Goal: Register for event/course

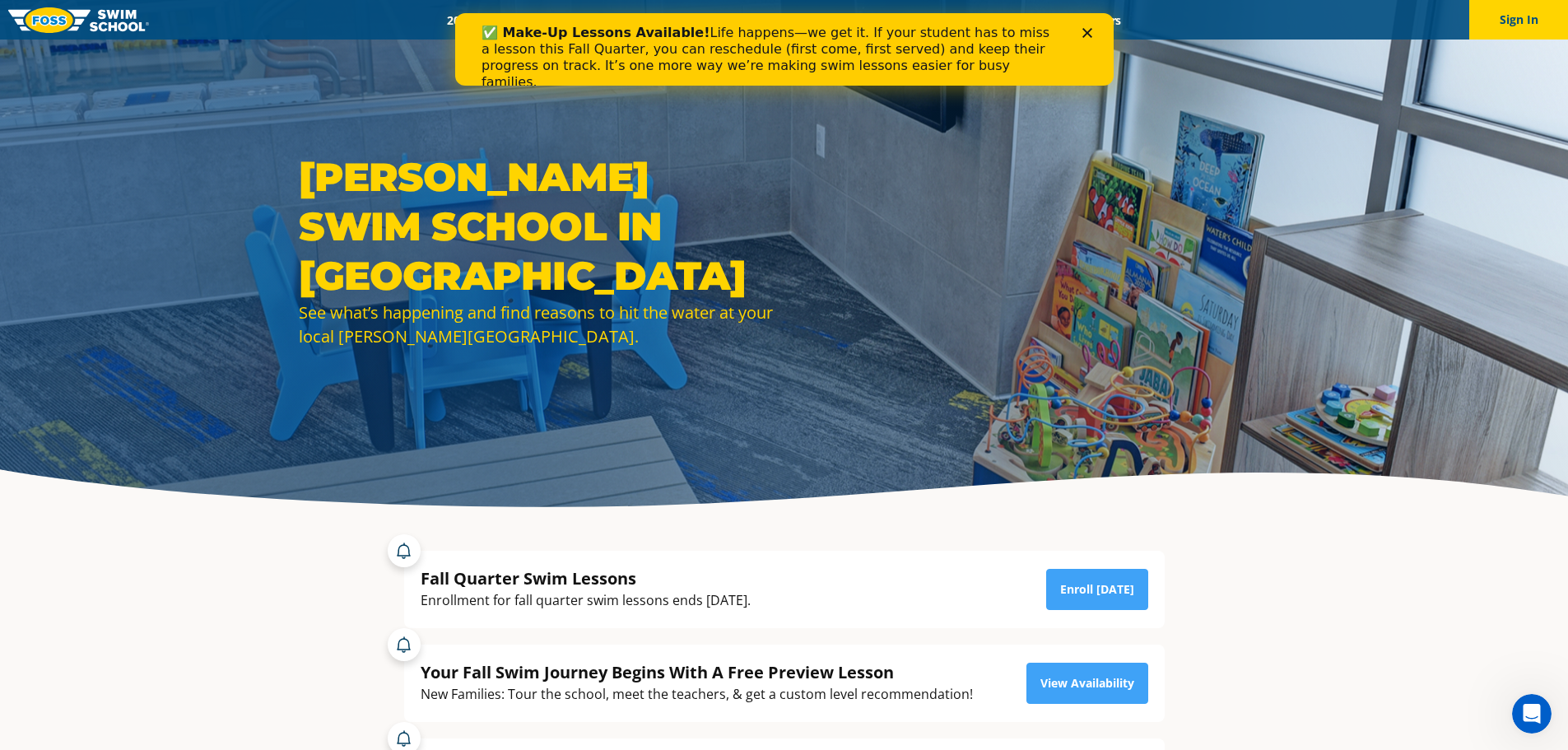
click at [1088, 30] on icon "Close" at bounding box center [1087, 33] width 10 height 10
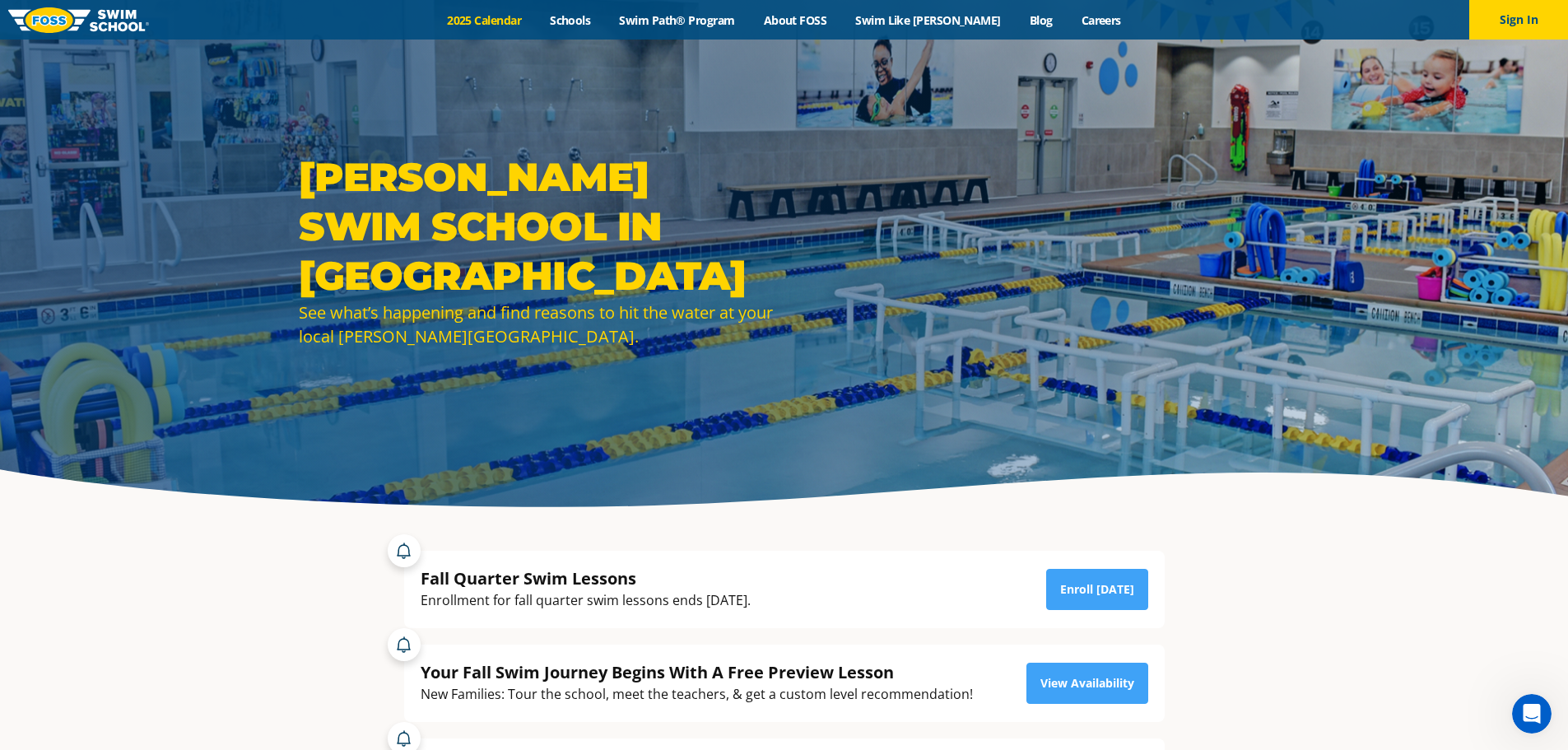
click at [495, 21] on link "2025 Calendar" at bounding box center [485, 20] width 103 height 15
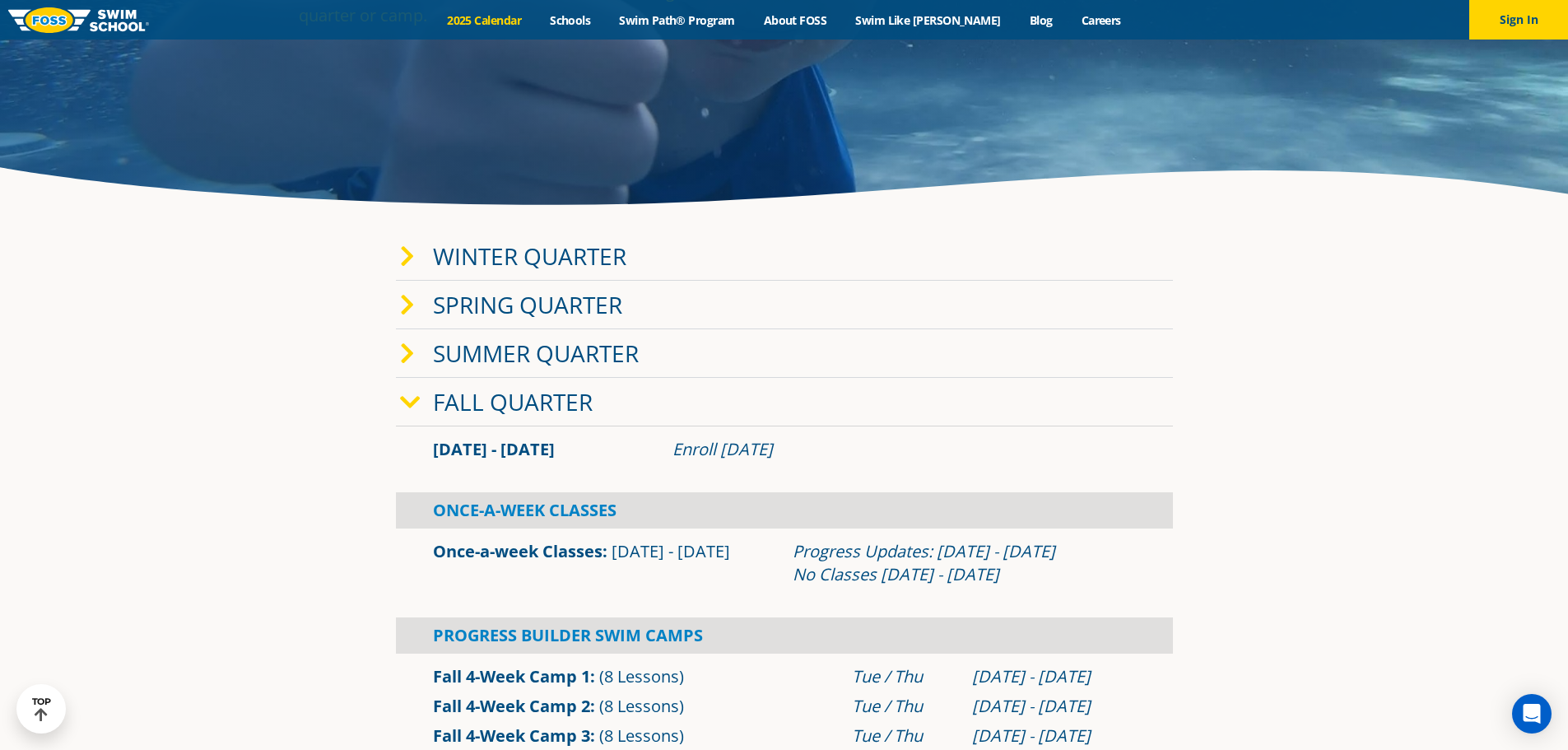
scroll to position [411, 0]
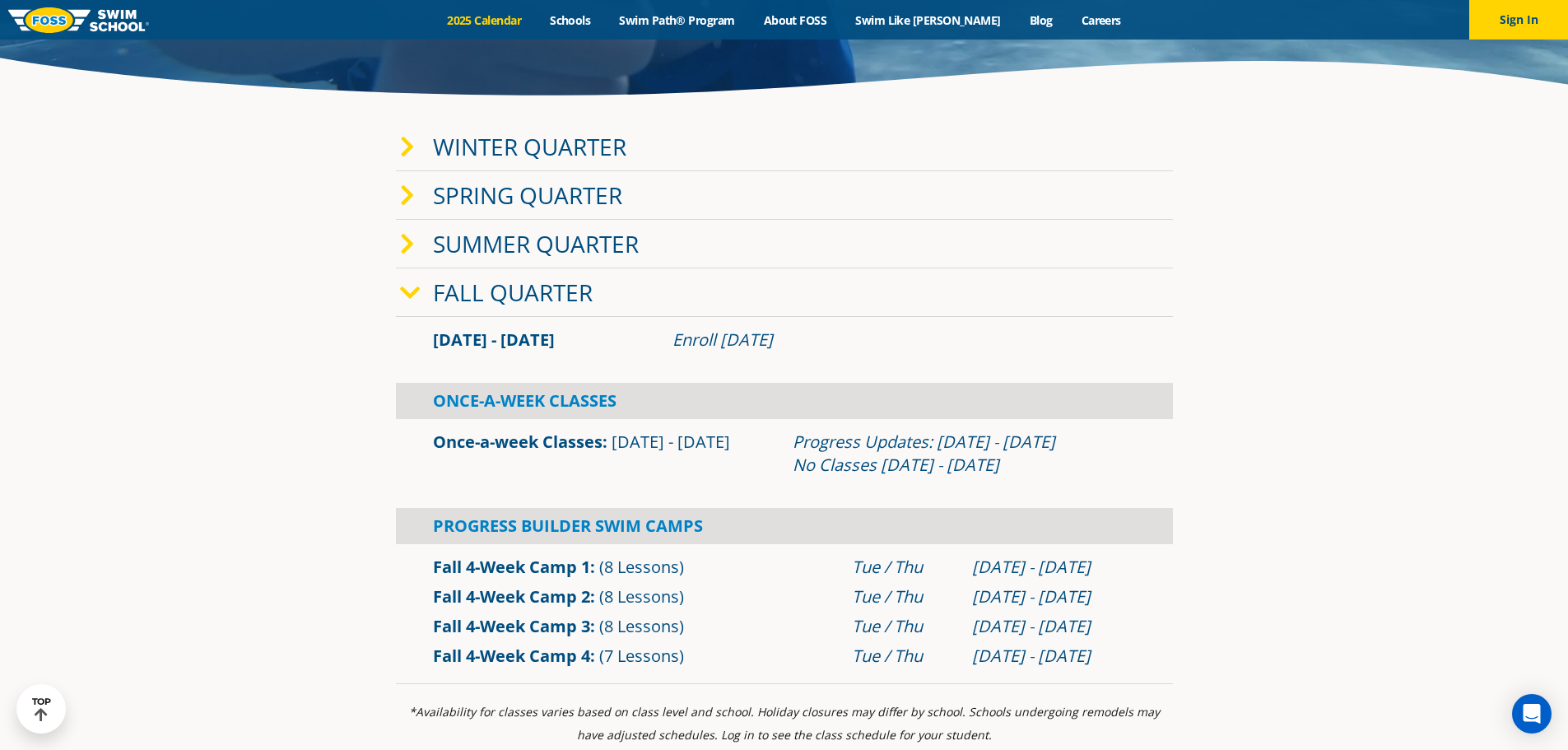
click at [419, 151] on span at bounding box center [416, 146] width 33 height 24
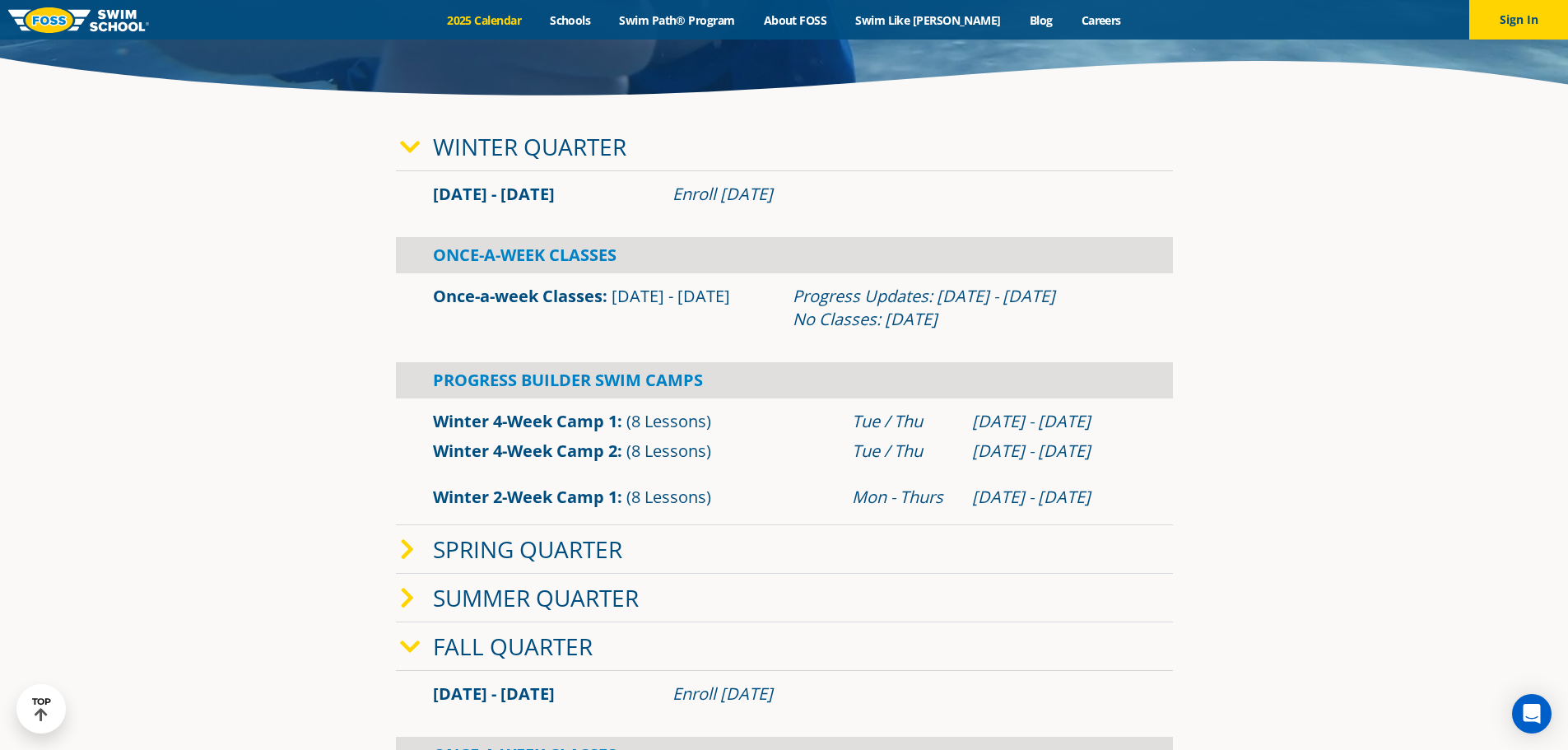
click at [419, 151] on icon at bounding box center [410, 147] width 21 height 23
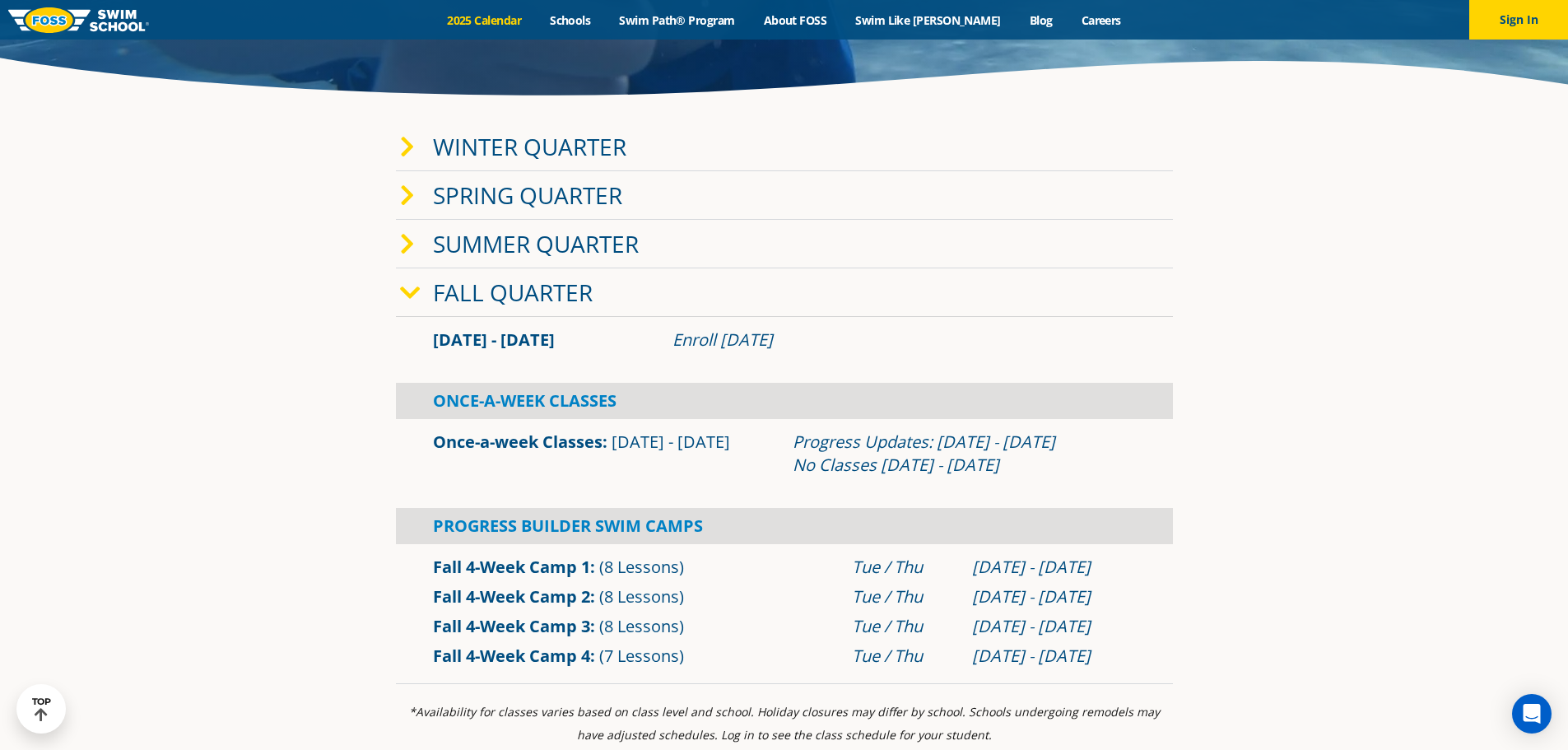
scroll to position [494, 0]
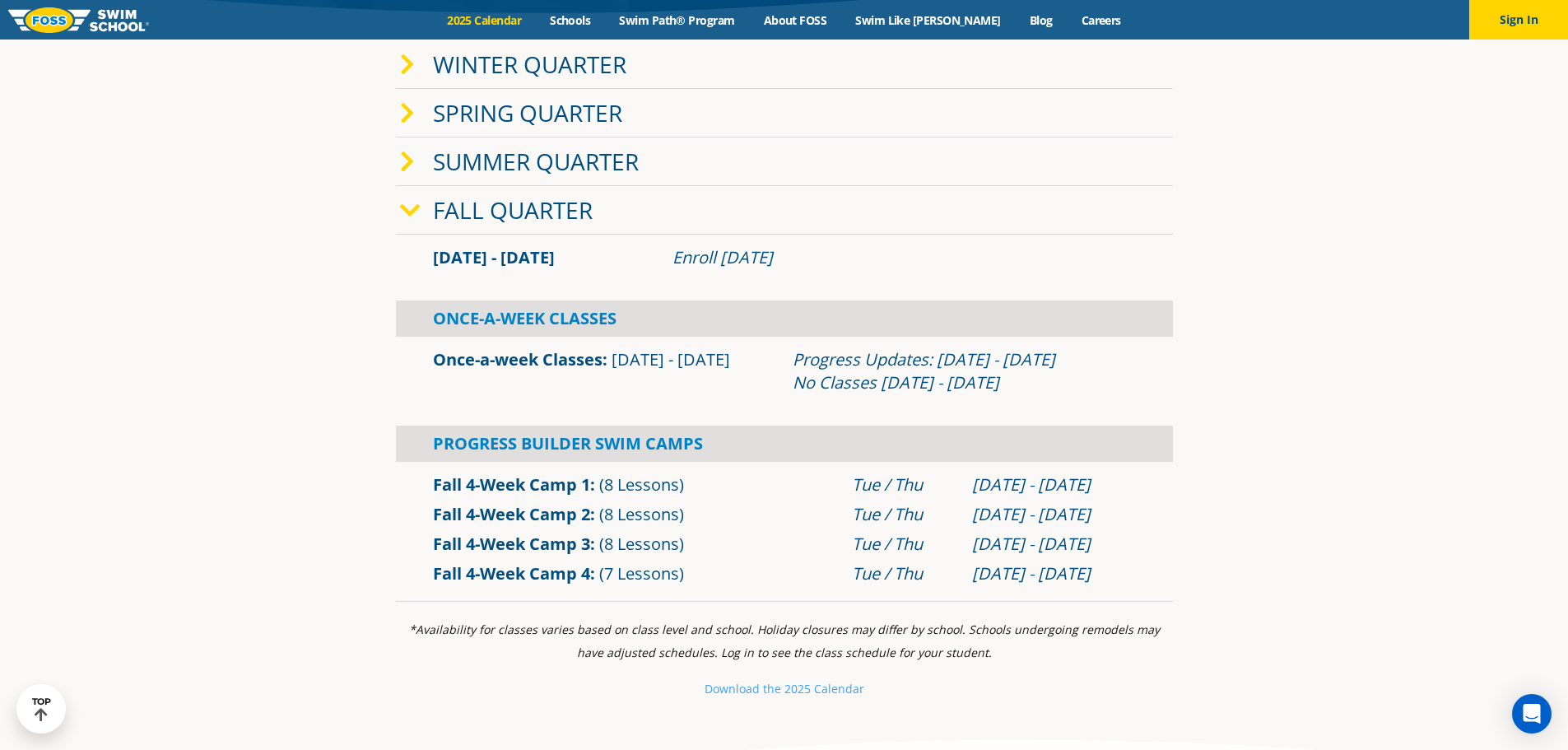
click at [478, 544] on link "Fall 4-Week Camp 3" at bounding box center [512, 543] width 157 height 22
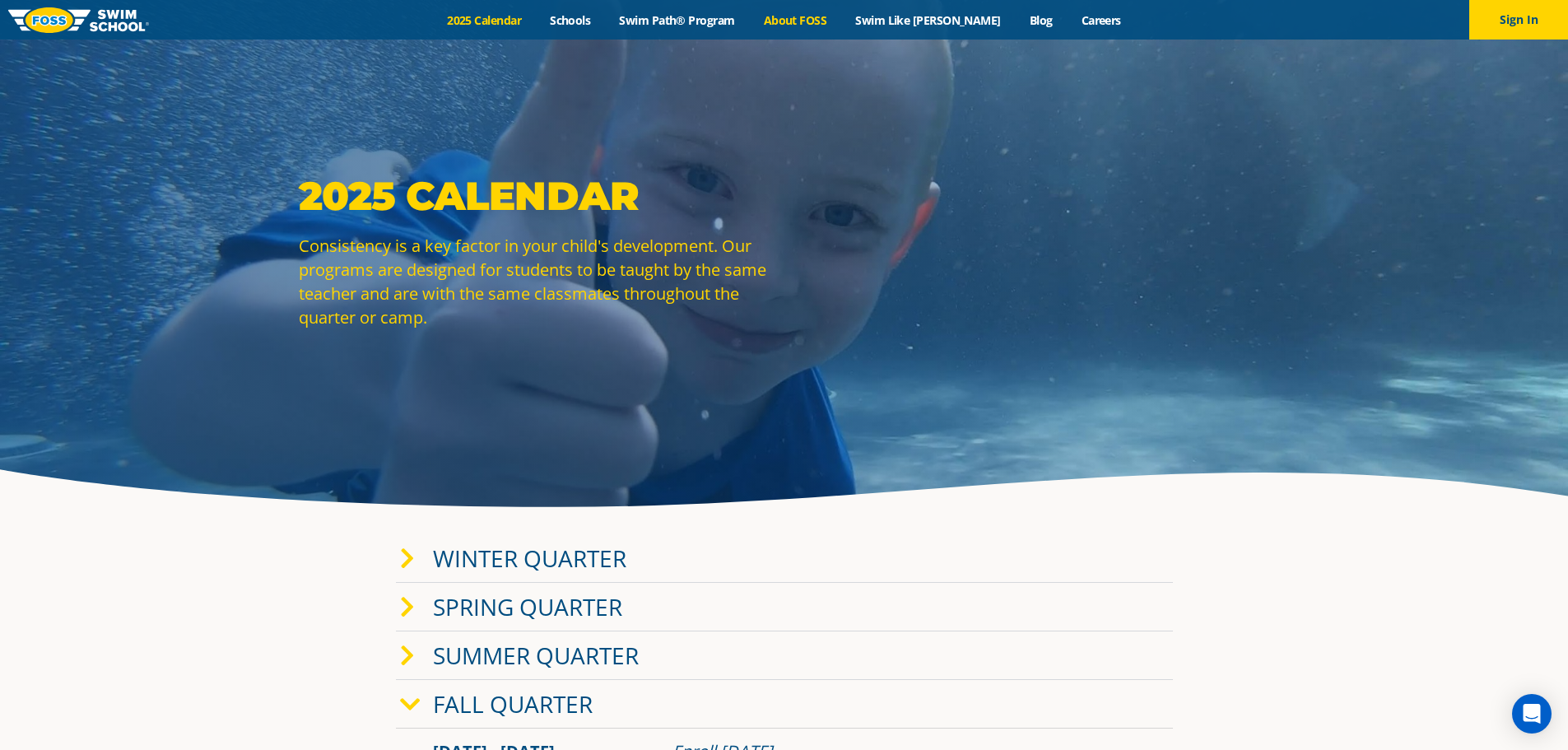
click at [828, 15] on link "About FOSS" at bounding box center [795, 20] width 92 height 15
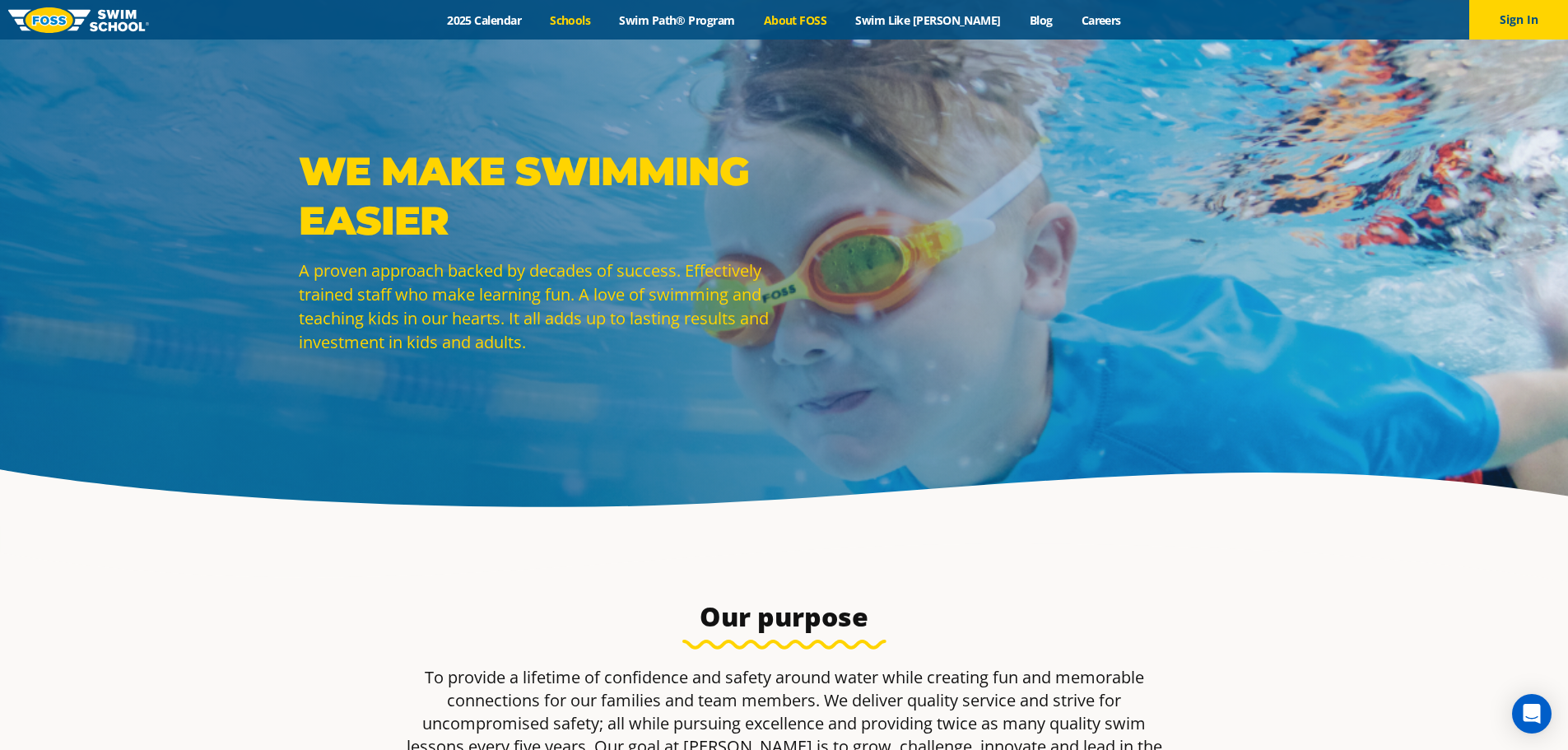
click at [603, 21] on link "Schools" at bounding box center [570, 20] width 69 height 15
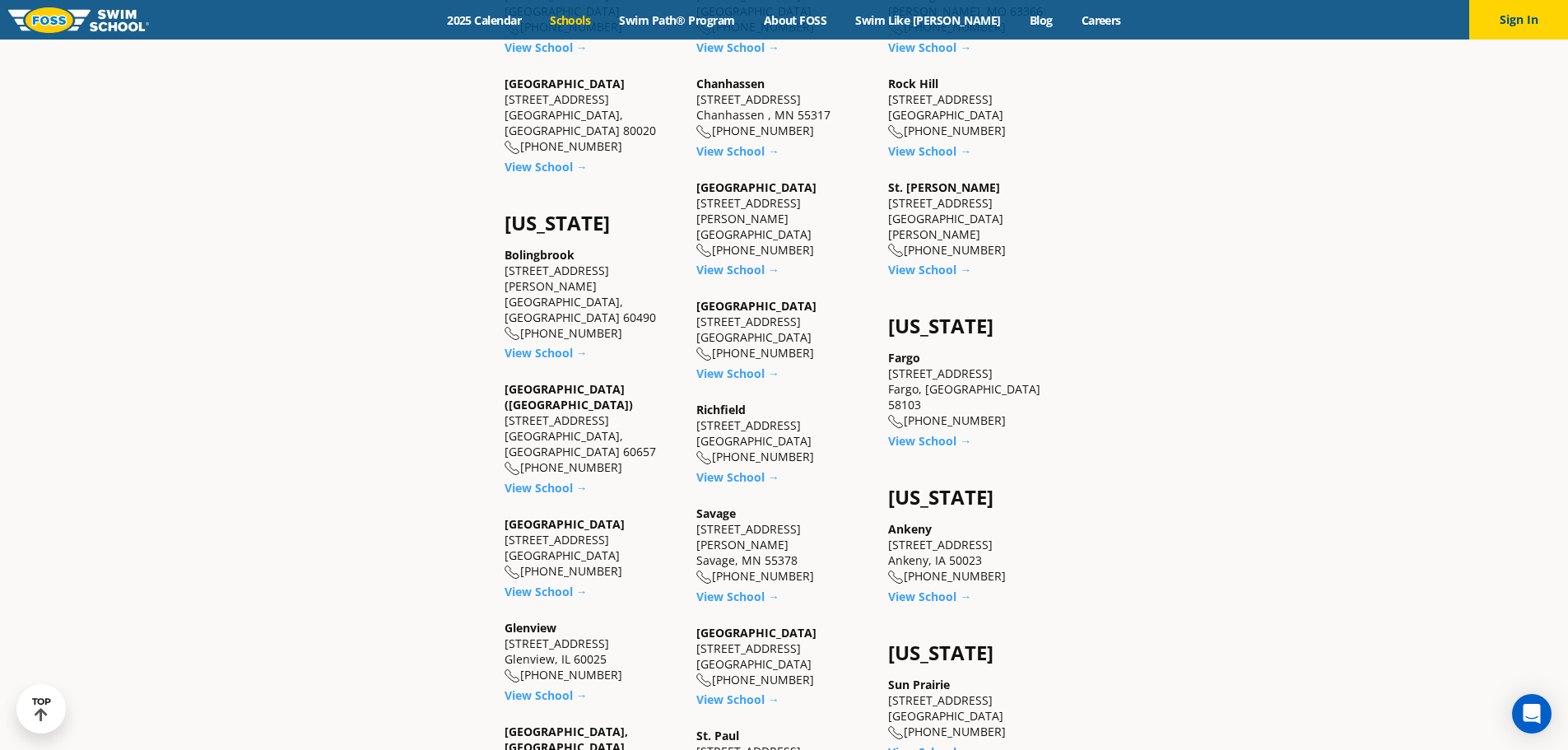
scroll to position [987, 0]
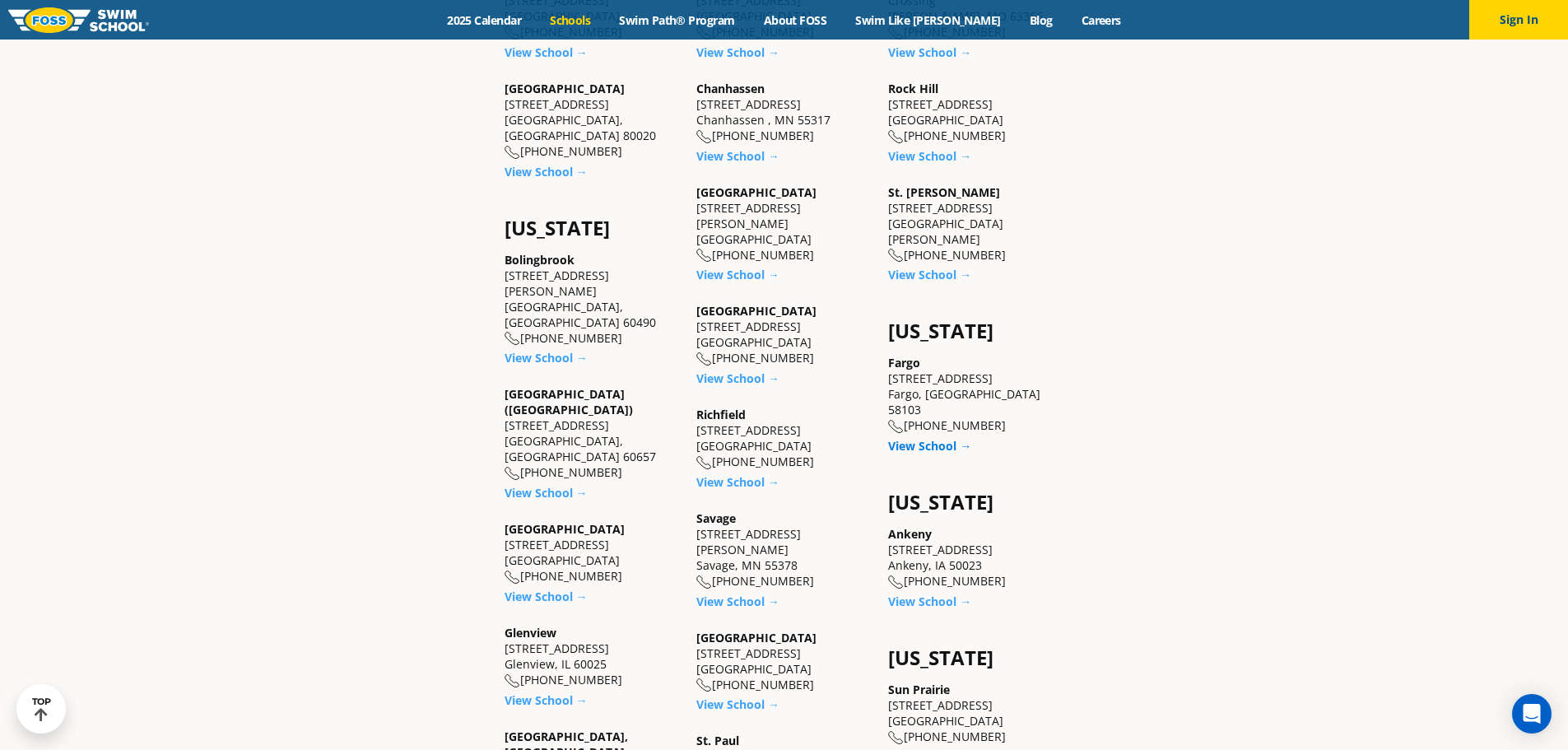
click at [937, 438] on link "View School →" at bounding box center [929, 446] width 83 height 15
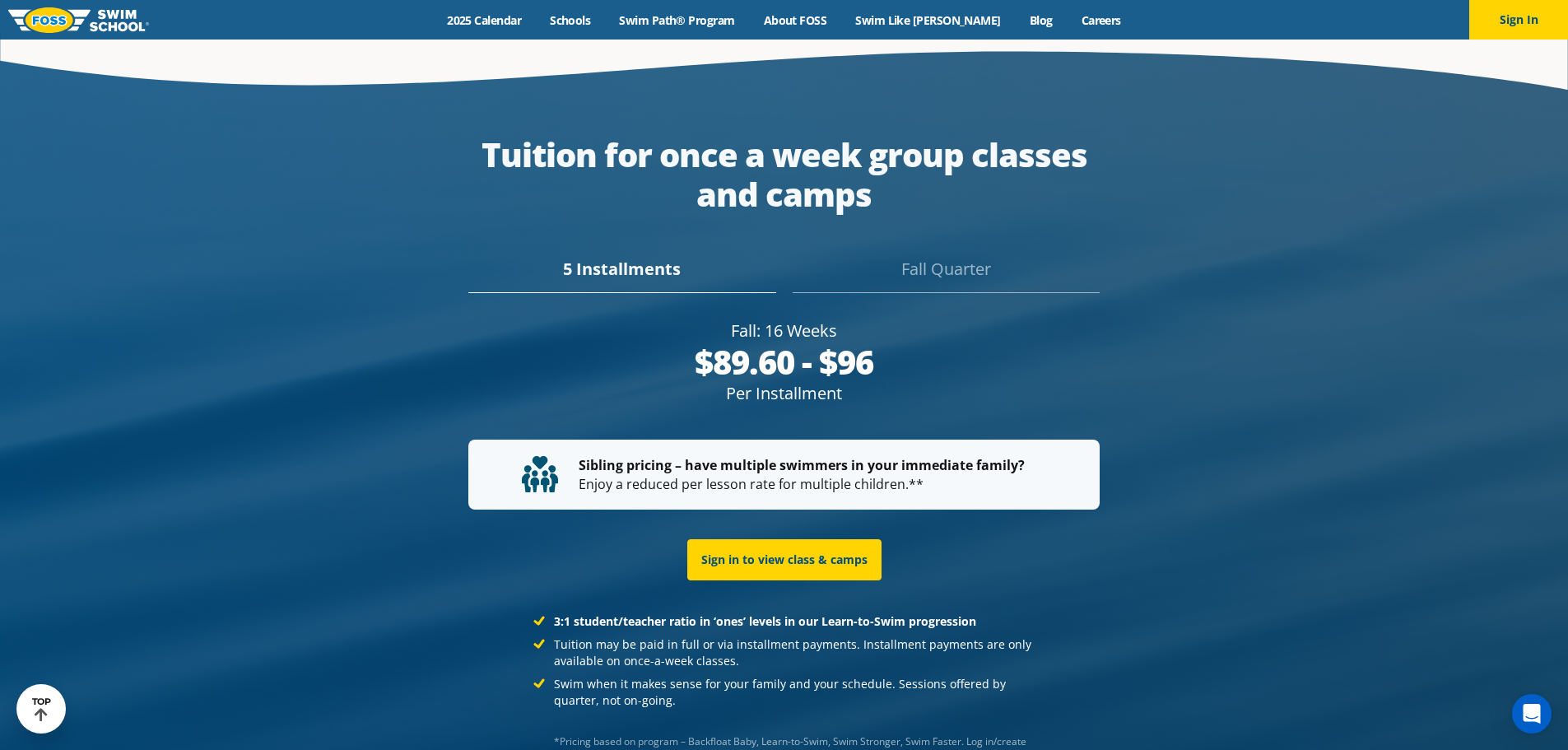
scroll to position [3092, 0]
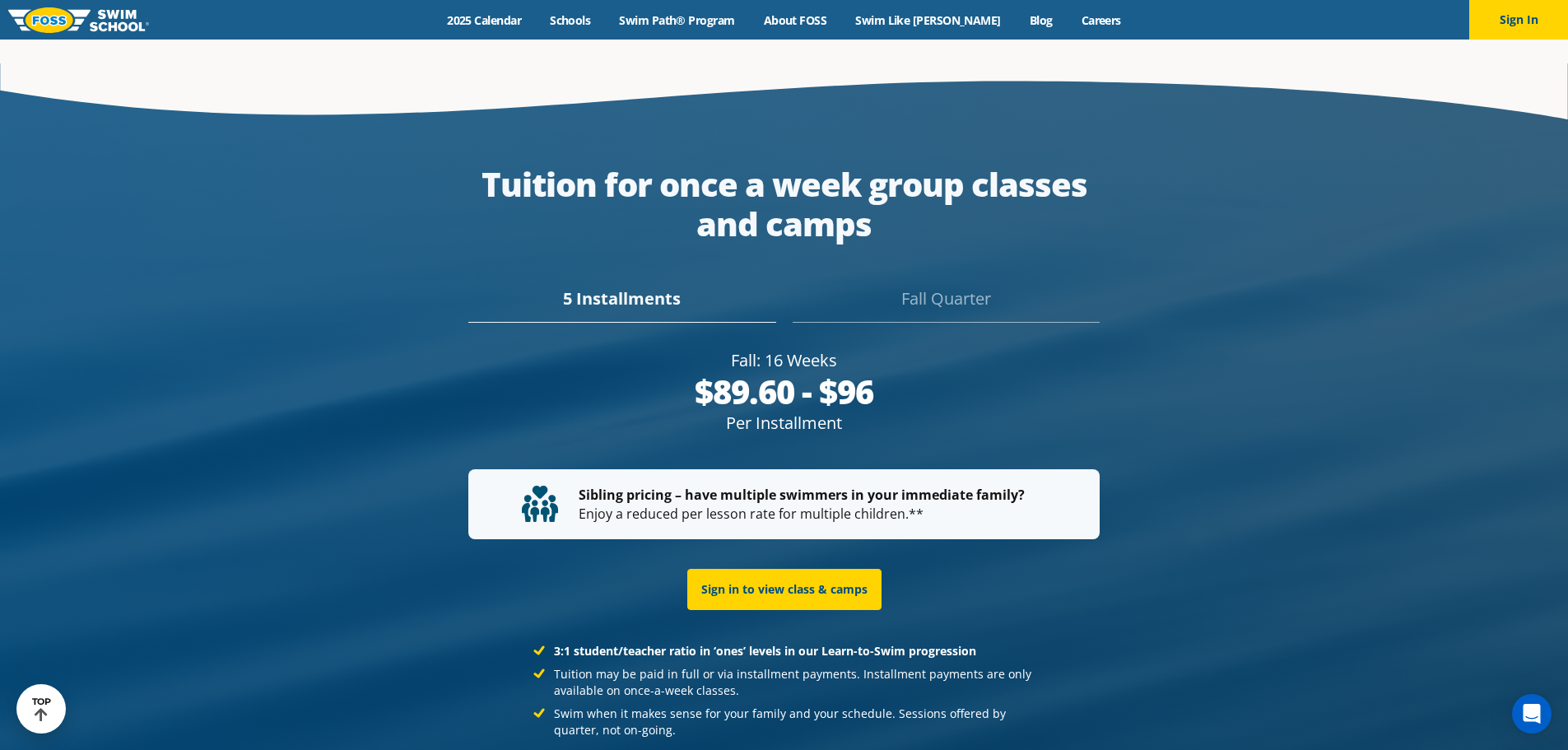
click at [985, 286] on div "Fall Quarter" at bounding box center [946, 304] width 307 height 36
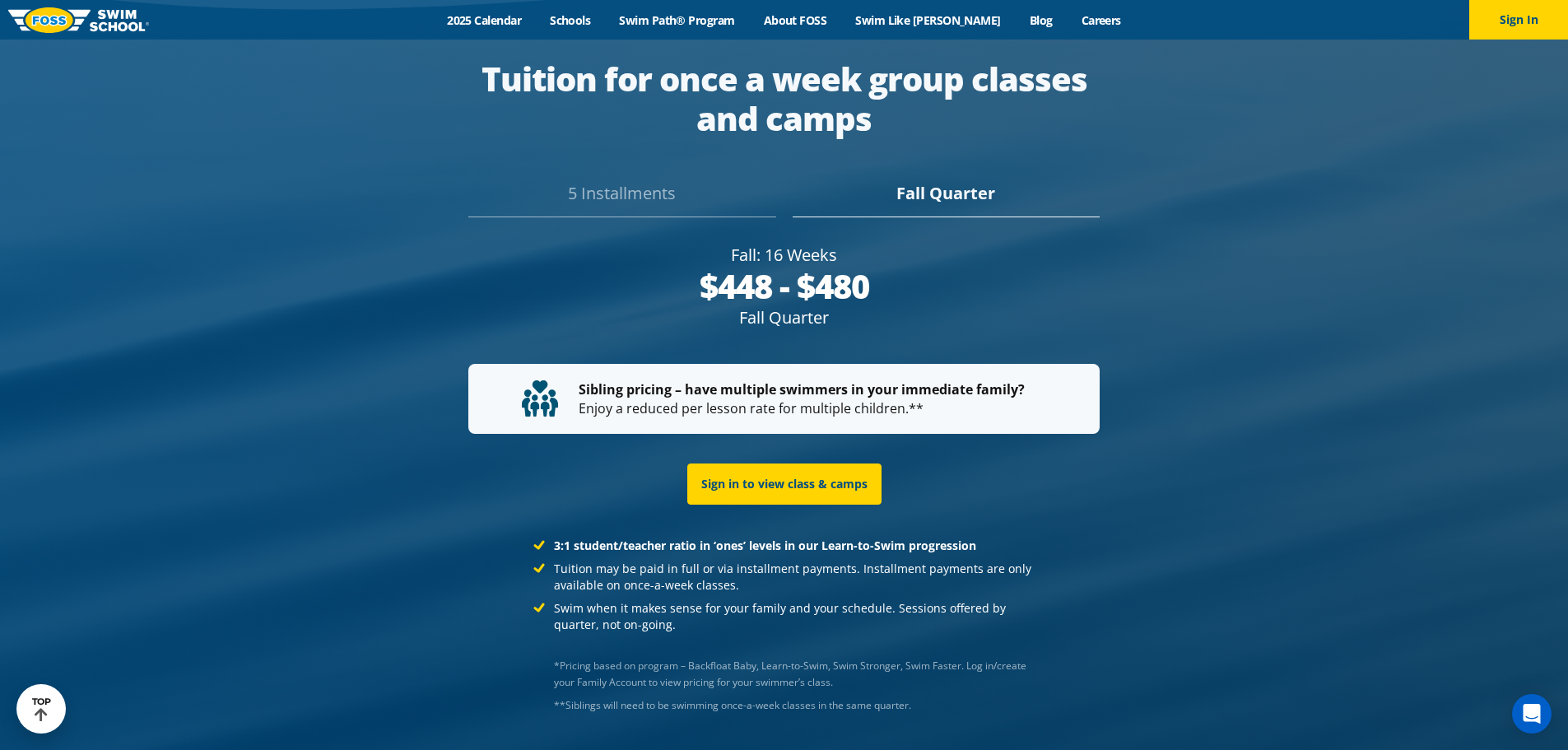
scroll to position [3128, 0]
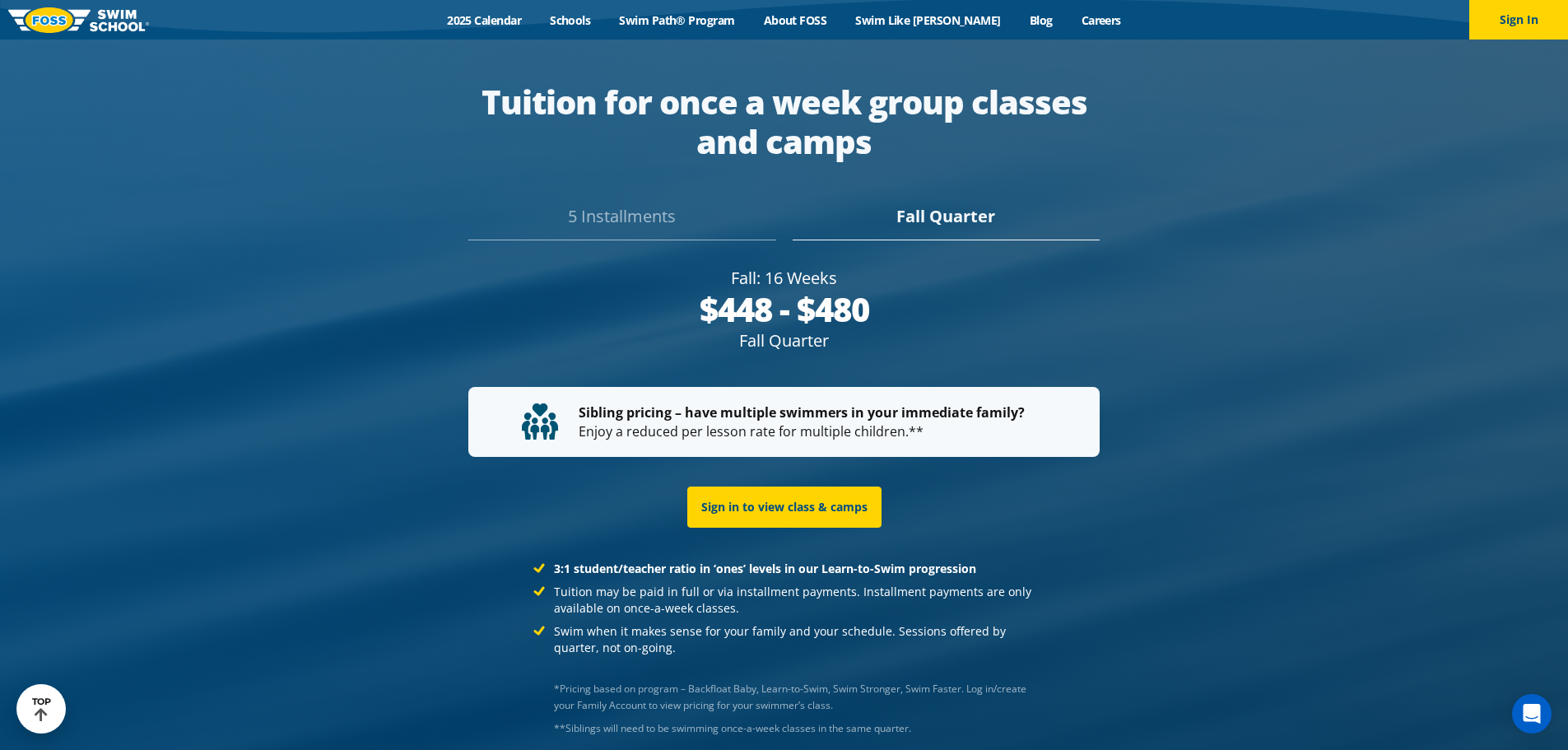
click at [685, 204] on div "5 Installments" at bounding box center [622, 222] width 307 height 36
click at [764, 290] on div "$89.60 - $96" at bounding box center [784, 309] width 631 height 39
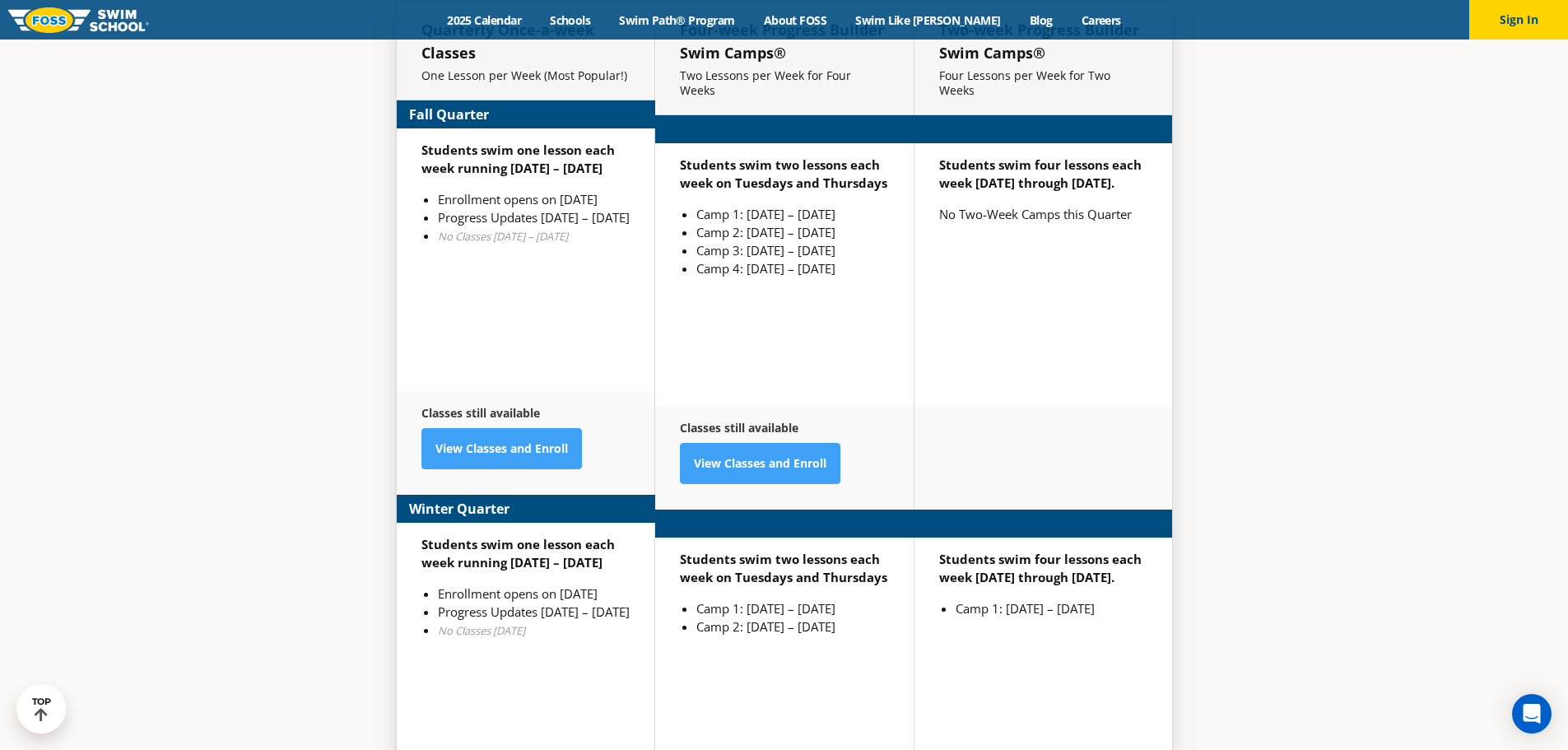
scroll to position [4056, 0]
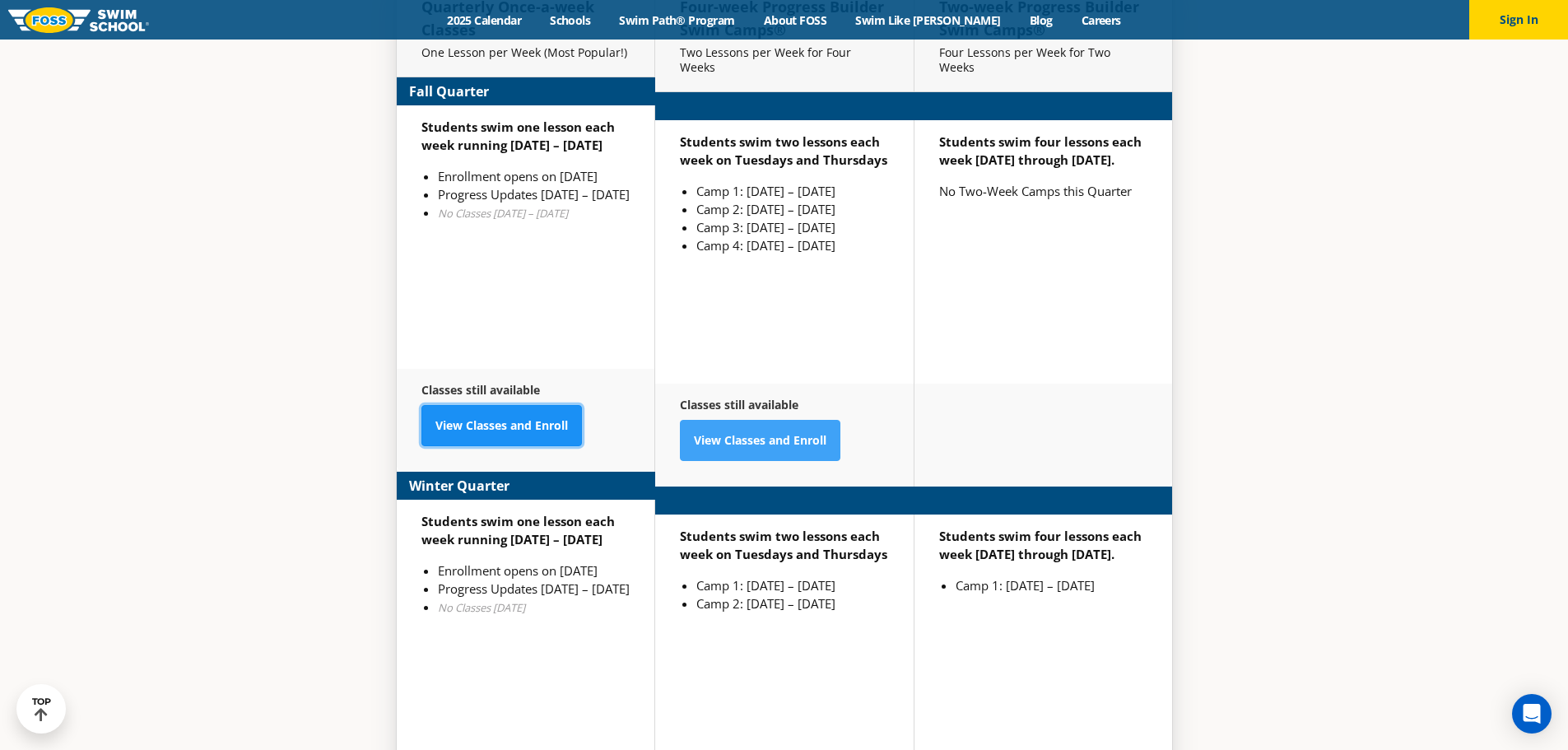
click at [530, 405] on link "View Classes and Enroll" at bounding box center [502, 425] width 161 height 41
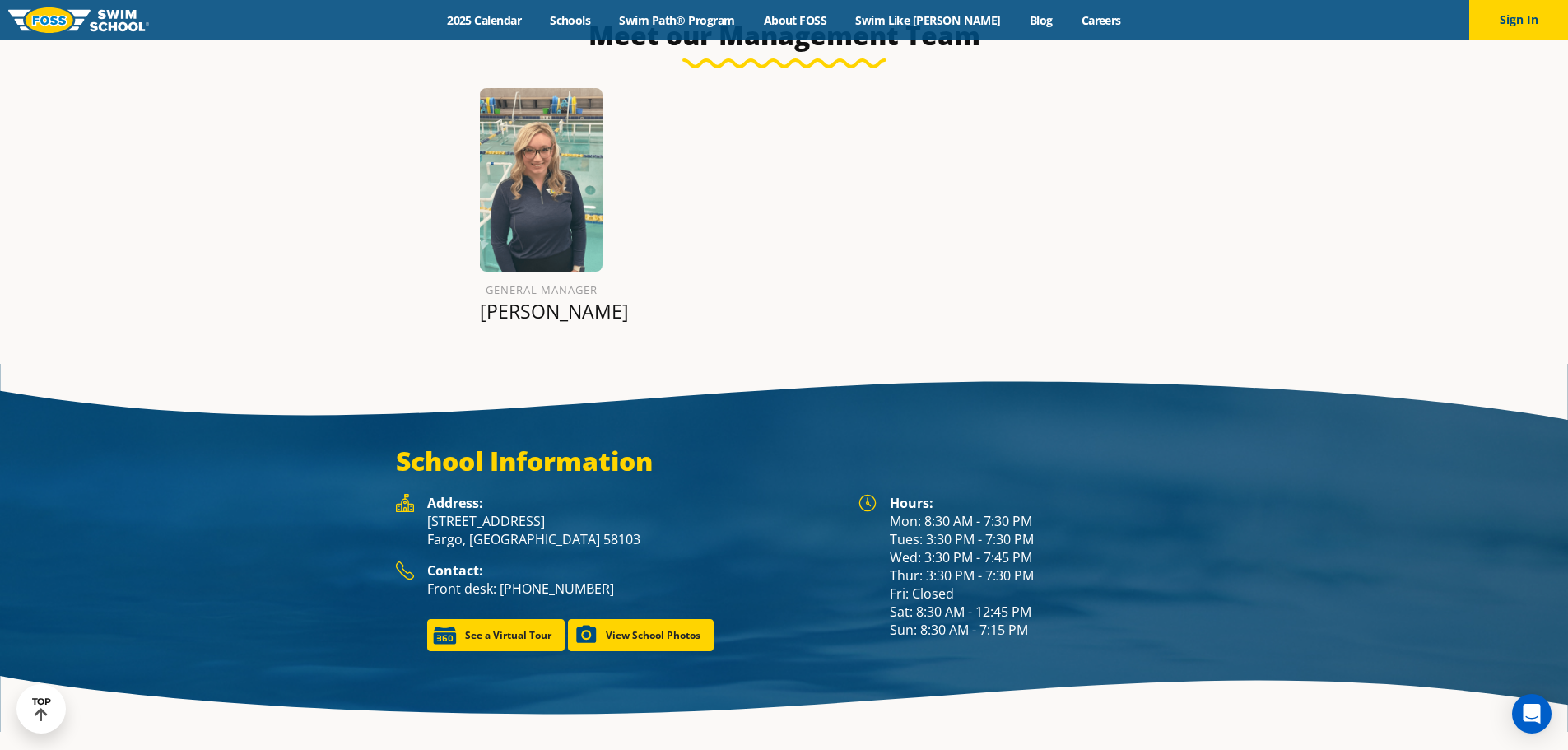
scroll to position [1831, 0]
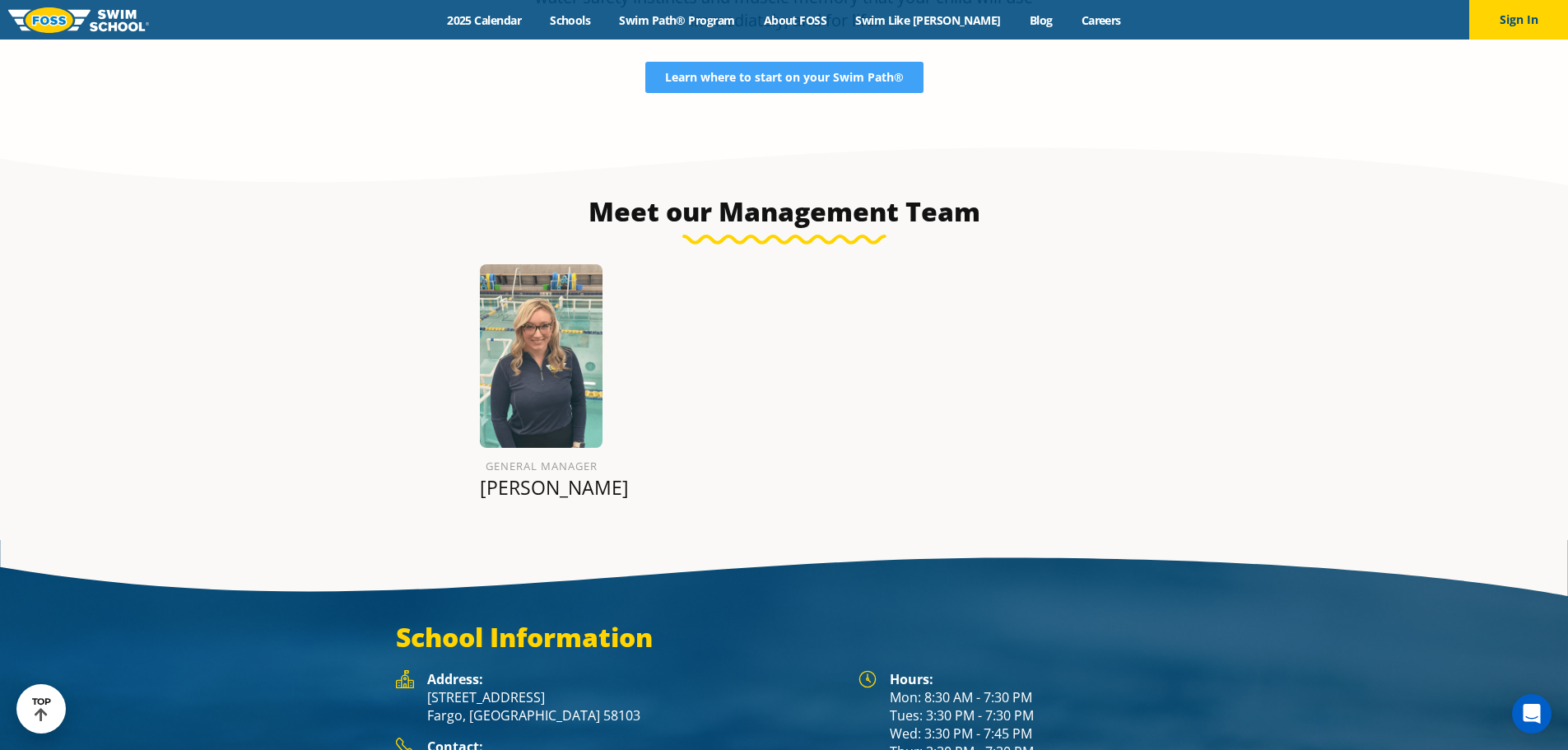
click at [508, 366] on img at bounding box center [541, 356] width 122 height 184
click at [530, 476] on p "[PERSON_NAME]" at bounding box center [541, 487] width 122 height 23
